Goal: Task Accomplishment & Management: Manage account settings

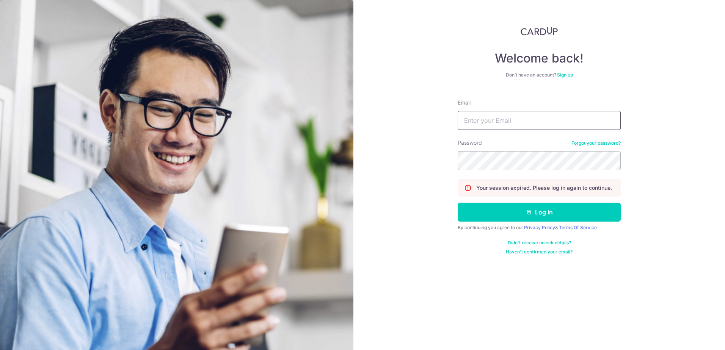
click at [575, 123] on input "Email" at bounding box center [539, 120] width 163 height 19
click at [488, 123] on input "Email" at bounding box center [539, 120] width 163 height 19
click at [421, 116] on div "Welcome back! Don’t have an account? Sign up Email Password Forgot your passwor…" at bounding box center [539, 175] width 372 height 350
click at [495, 127] on input "Email" at bounding box center [539, 120] width 163 height 19
click at [483, 123] on input "Email" at bounding box center [539, 120] width 163 height 19
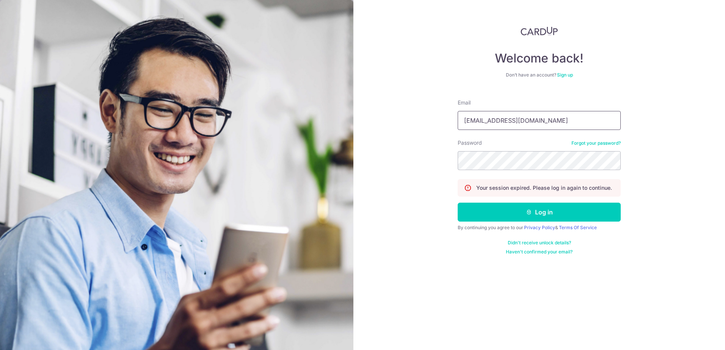
type input "[EMAIL_ADDRESS][DOMAIN_NAME]"
click at [541, 214] on button "Log in" at bounding box center [539, 212] width 163 height 19
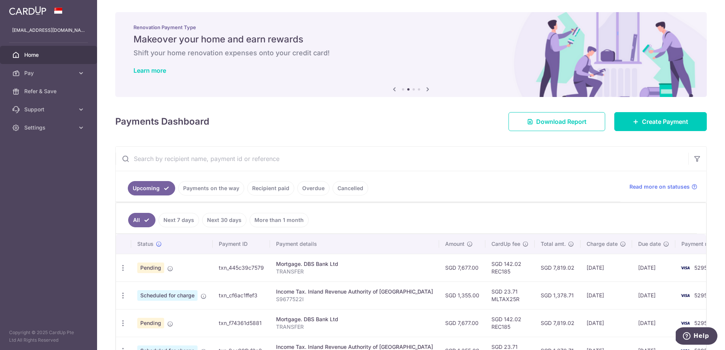
click at [275, 191] on link "Recipient paid" at bounding box center [270, 188] width 47 height 14
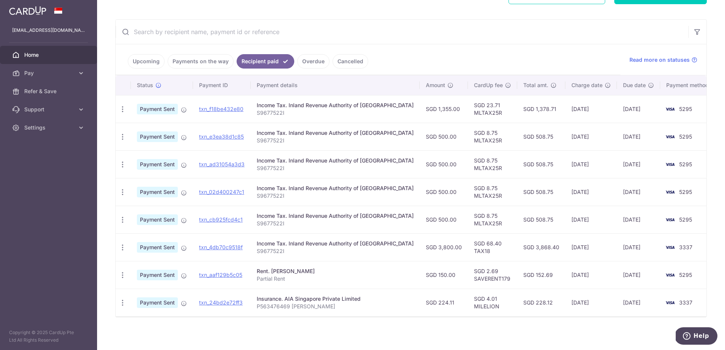
scroll to position [130, 0]
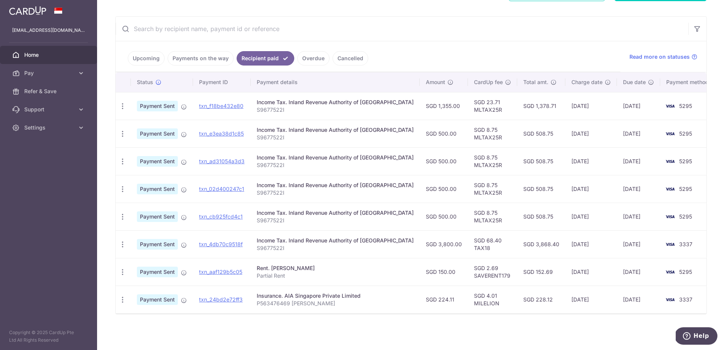
click at [159, 58] on link "Upcoming" at bounding box center [146, 58] width 37 height 14
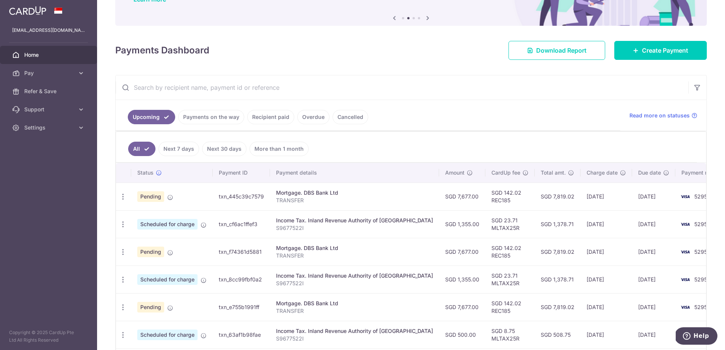
scroll to position [76, 0]
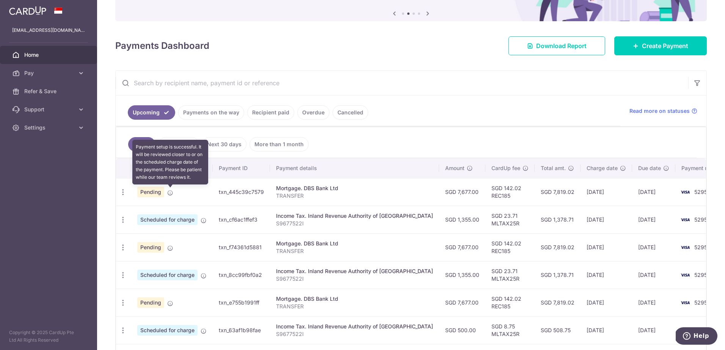
click at [172, 195] on icon at bounding box center [170, 193] width 6 height 6
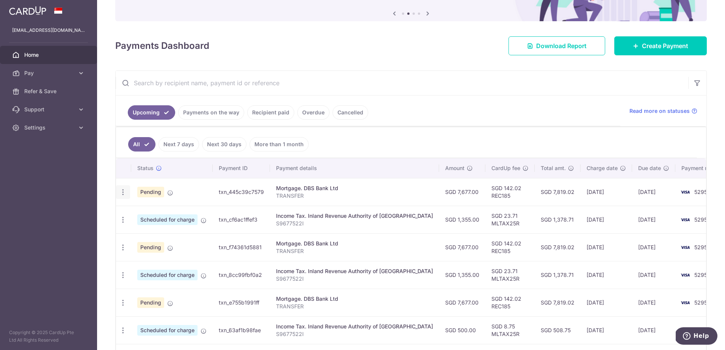
click at [119, 194] on icon "button" at bounding box center [123, 193] width 8 height 8
click at [86, 190] on aside "xiaobowen1996@gmail.com Home Pay Payments Recipients Cards Refer & Save Support…" at bounding box center [48, 175] width 97 height 350
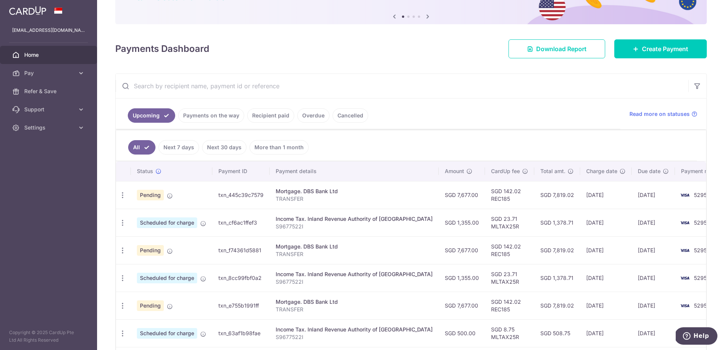
scroll to position [0, 0]
